Goal: Navigation & Orientation: Find specific page/section

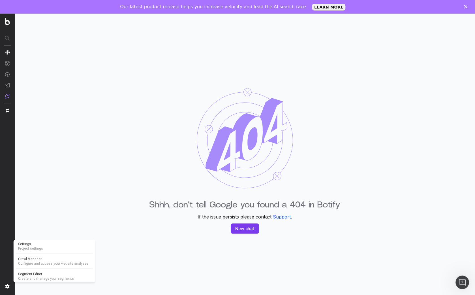
click at [9, 287] on img at bounding box center [7, 286] width 5 height 5
click at [473, 9] on div "Our latest product release helps you increase velocity and lead the AI search r…" at bounding box center [237, 6] width 475 height 9
click at [468, 5] on polygon "Close" at bounding box center [465, 6] width 3 height 3
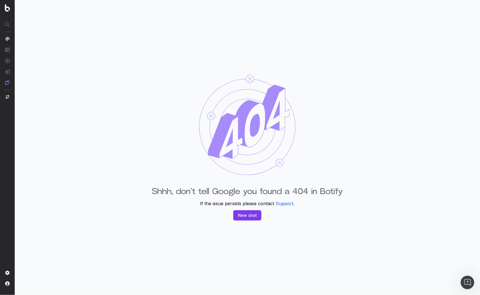
click at [8, 97] on img "button" at bounding box center [7, 97] width 3 height 4
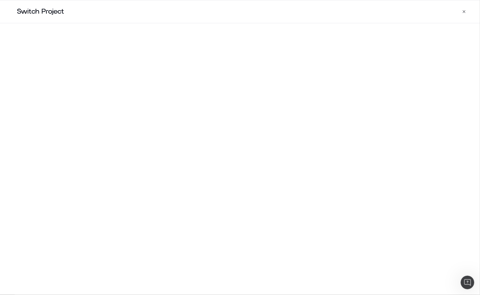
click at [8, 97] on body "Shhh, don't tell Google you found a 404 in Botify If the issue persists please …" at bounding box center [240, 147] width 480 height 295
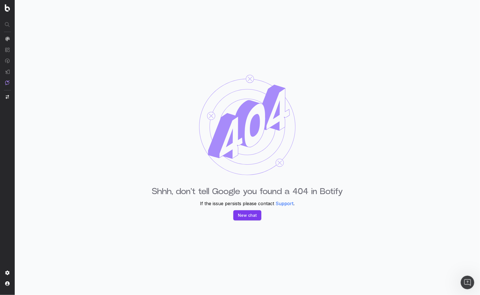
click at [8, 97] on img "button" at bounding box center [7, 97] width 3 height 4
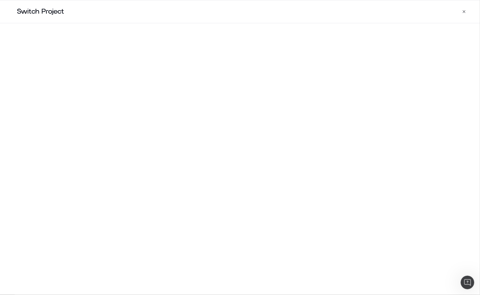
click at [462, 12] on icon "button" at bounding box center [464, 11] width 5 height 5
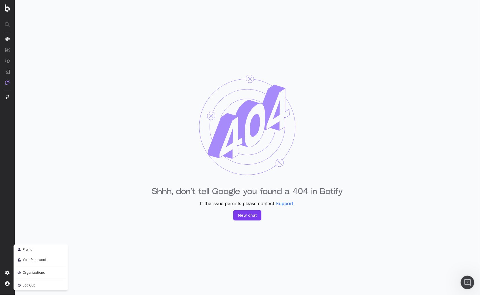
click at [6, 284] on img at bounding box center [7, 283] width 5 height 5
click at [8, 282] on img at bounding box center [7, 283] width 5 height 5
click at [28, 251] on span "Profile" at bounding box center [28, 249] width 10 height 7
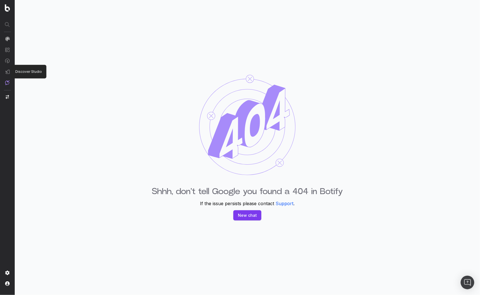
click at [5, 70] on img at bounding box center [7, 71] width 5 height 5
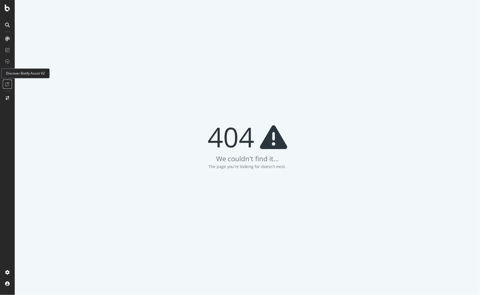
click at [8, 81] on div at bounding box center [7, 84] width 9 height 9
